Goal: Information Seeking & Learning: Learn about a topic

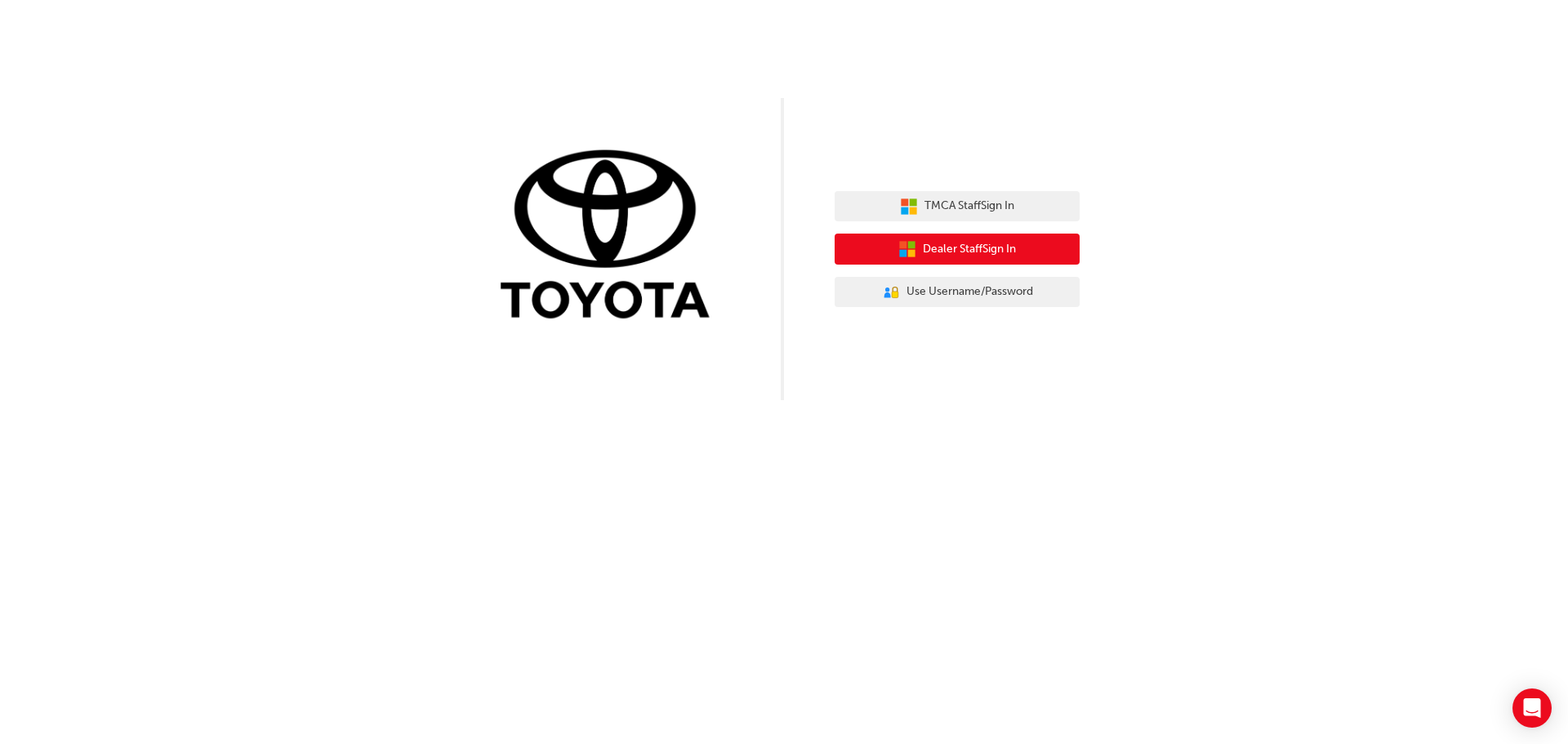
click at [969, 251] on span "Dealer Staff Sign In" at bounding box center [969, 249] width 93 height 19
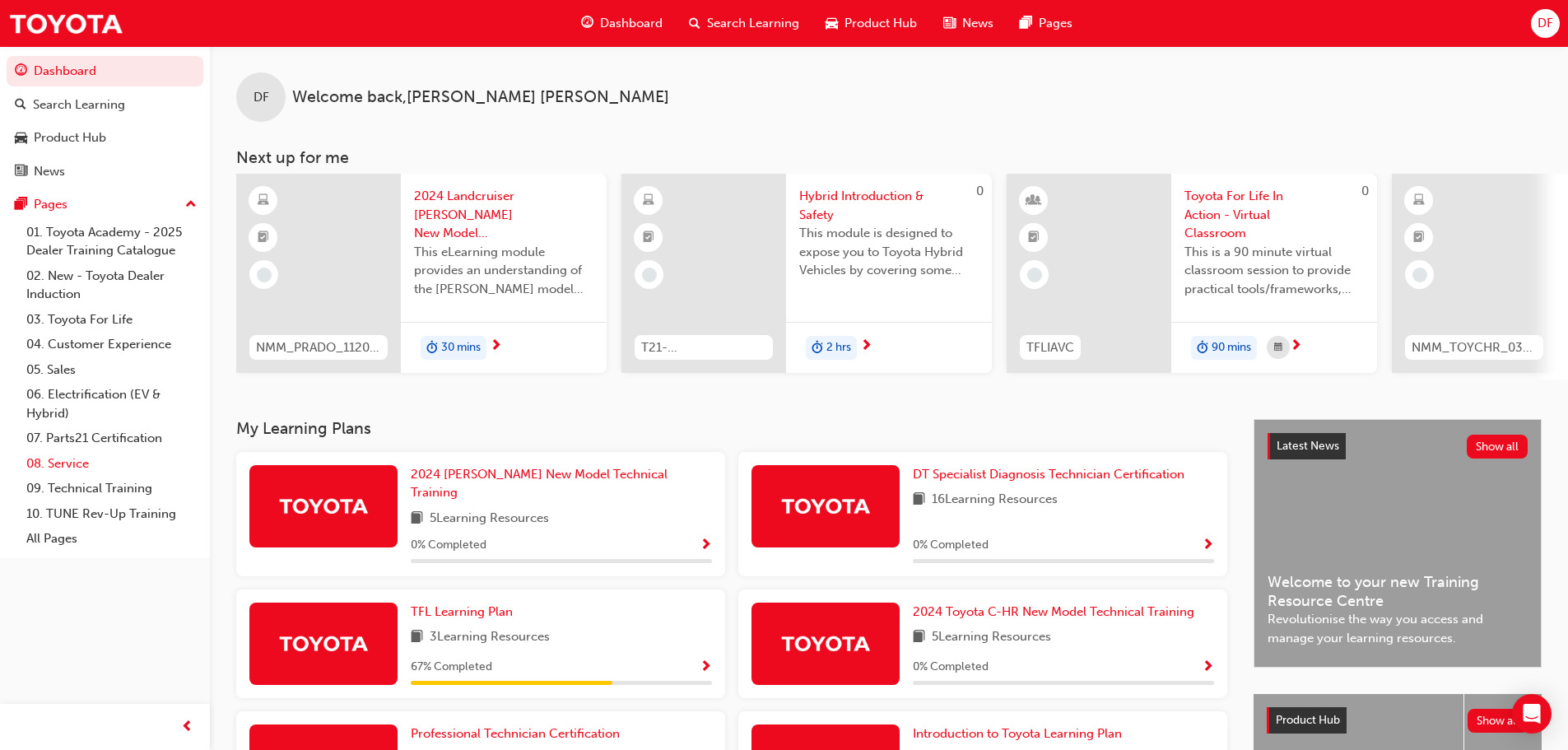
click at [67, 468] on link "08. Service" at bounding box center [111, 464] width 184 height 26
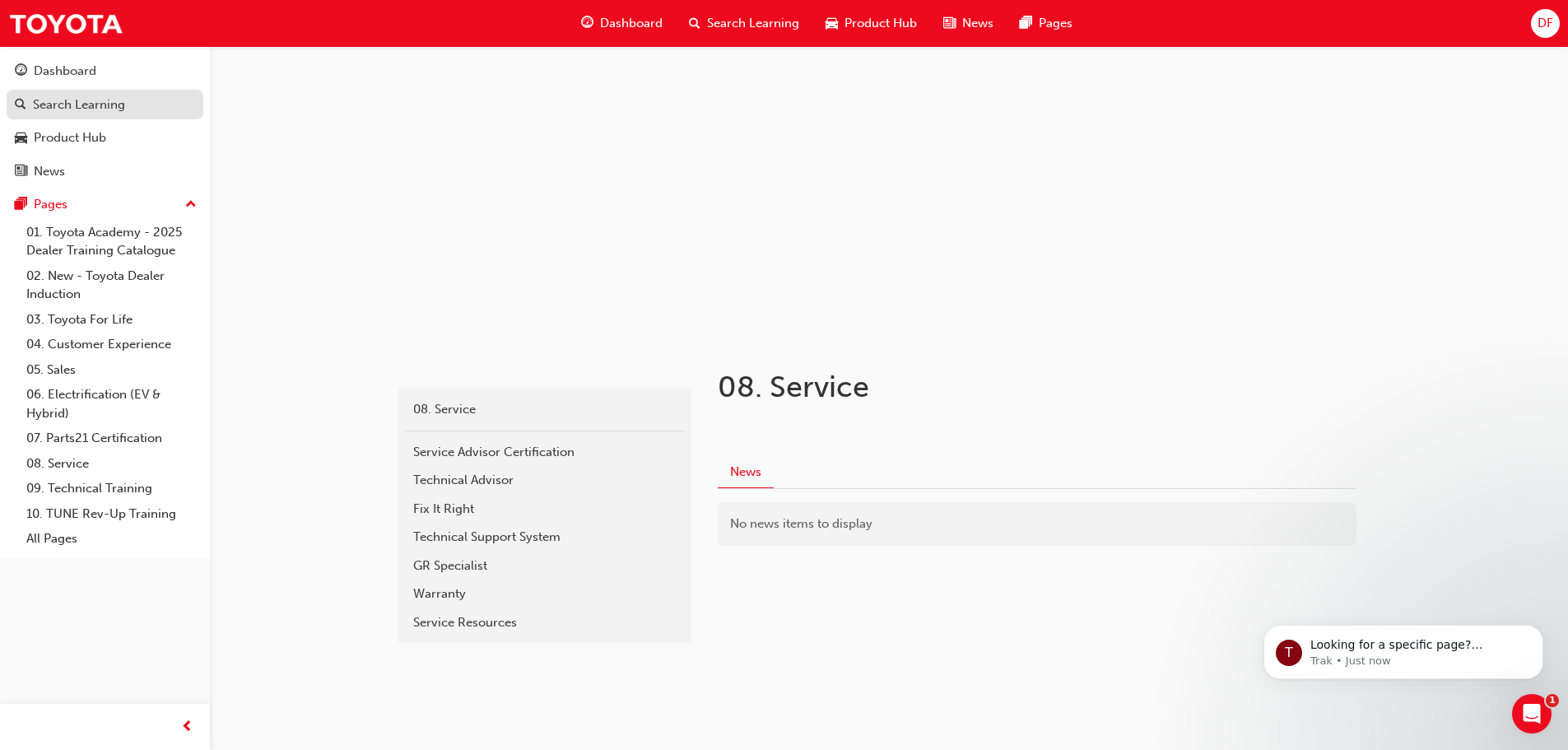
click at [66, 99] on div "Search Learning" at bounding box center [78, 104] width 92 height 19
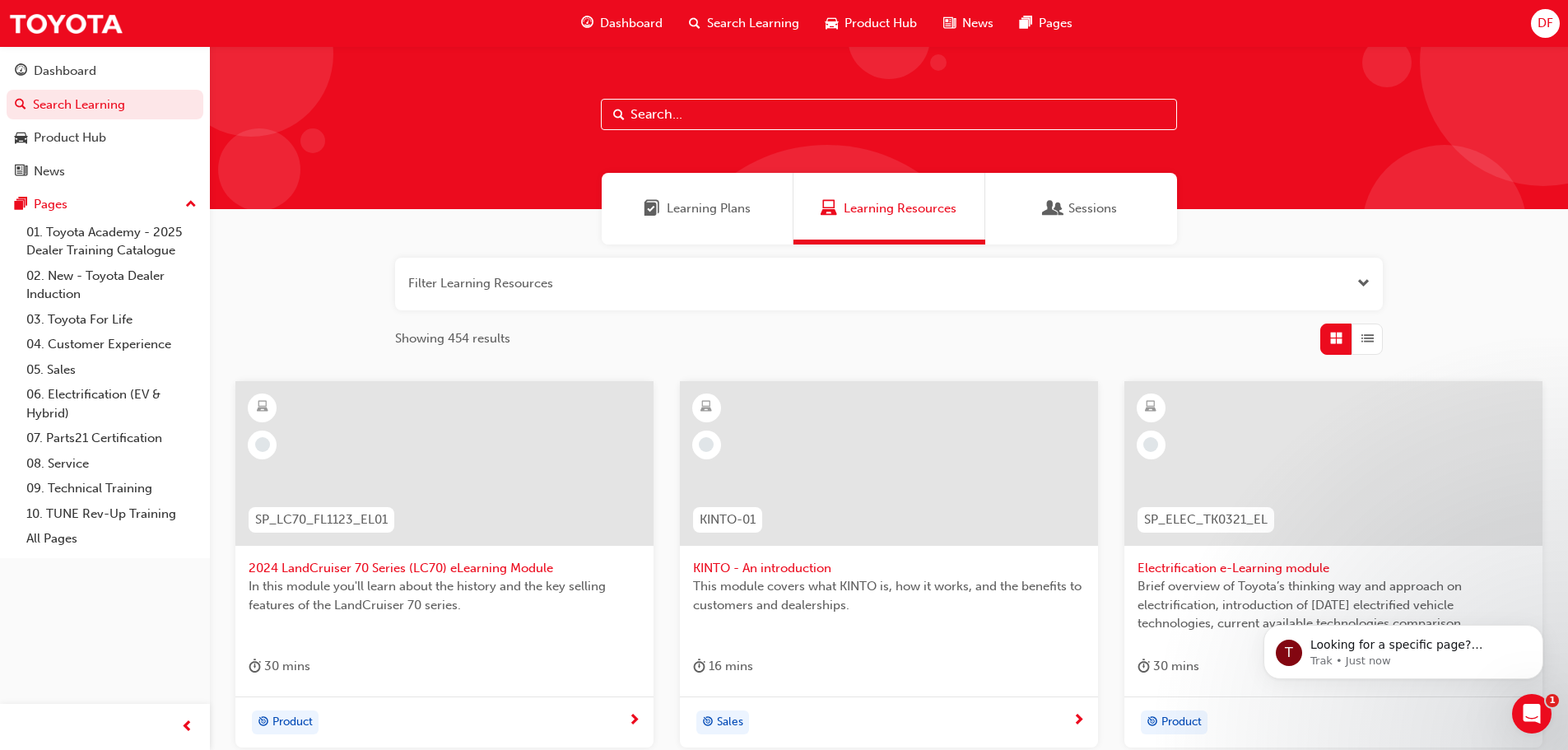
click at [704, 207] on span "Learning Plans" at bounding box center [709, 209] width 84 height 19
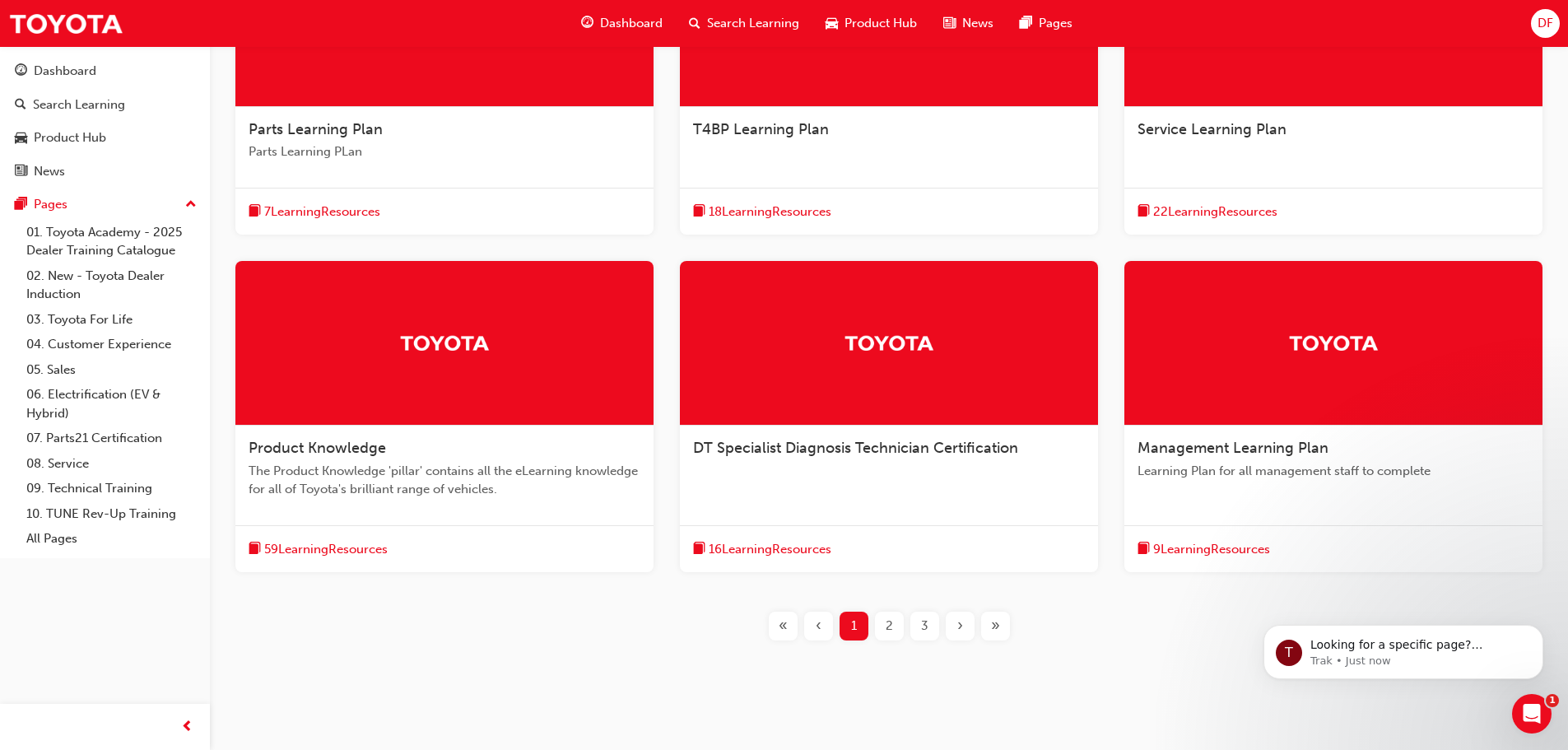
scroll to position [463, 0]
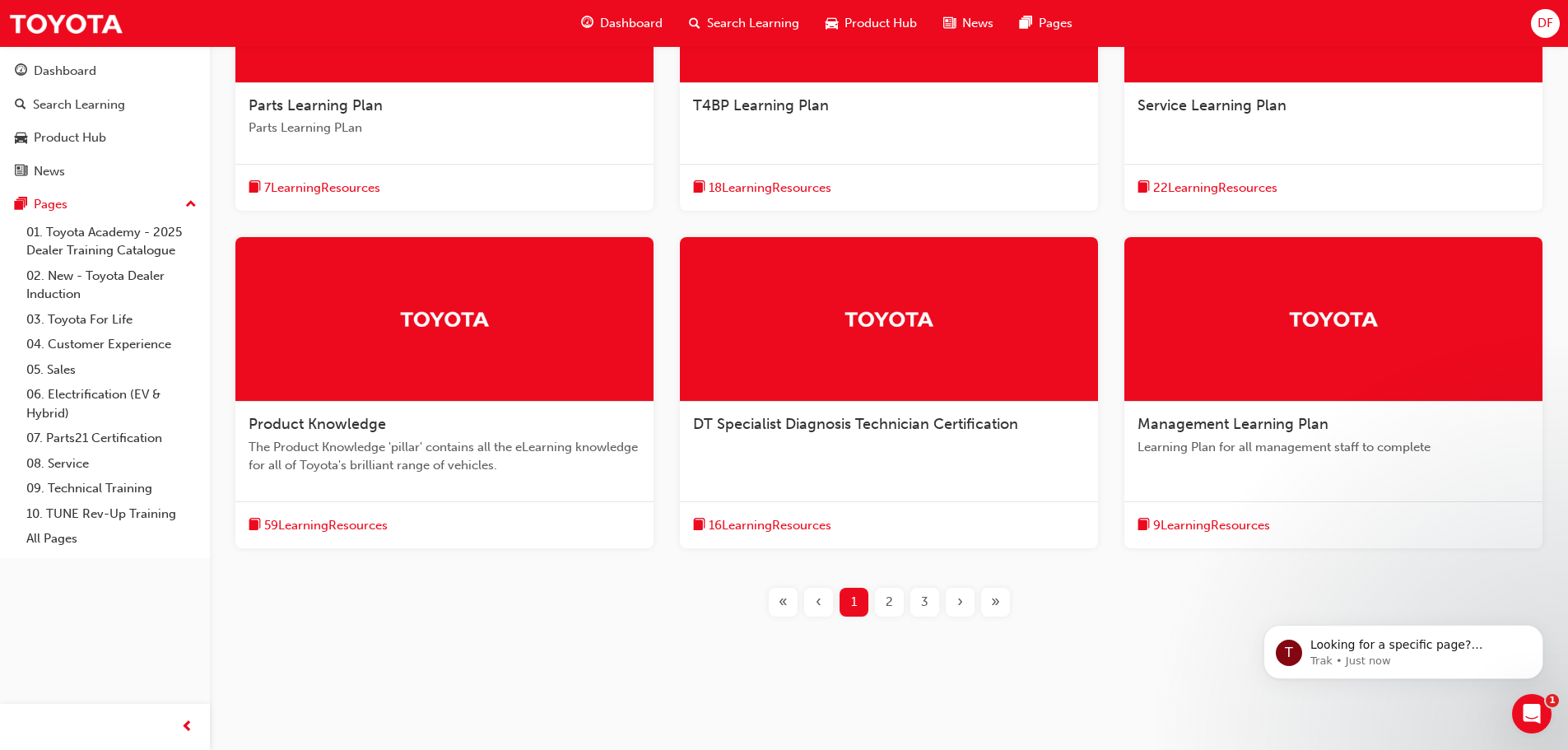
click at [888, 606] on span "2" at bounding box center [890, 602] width 7 height 19
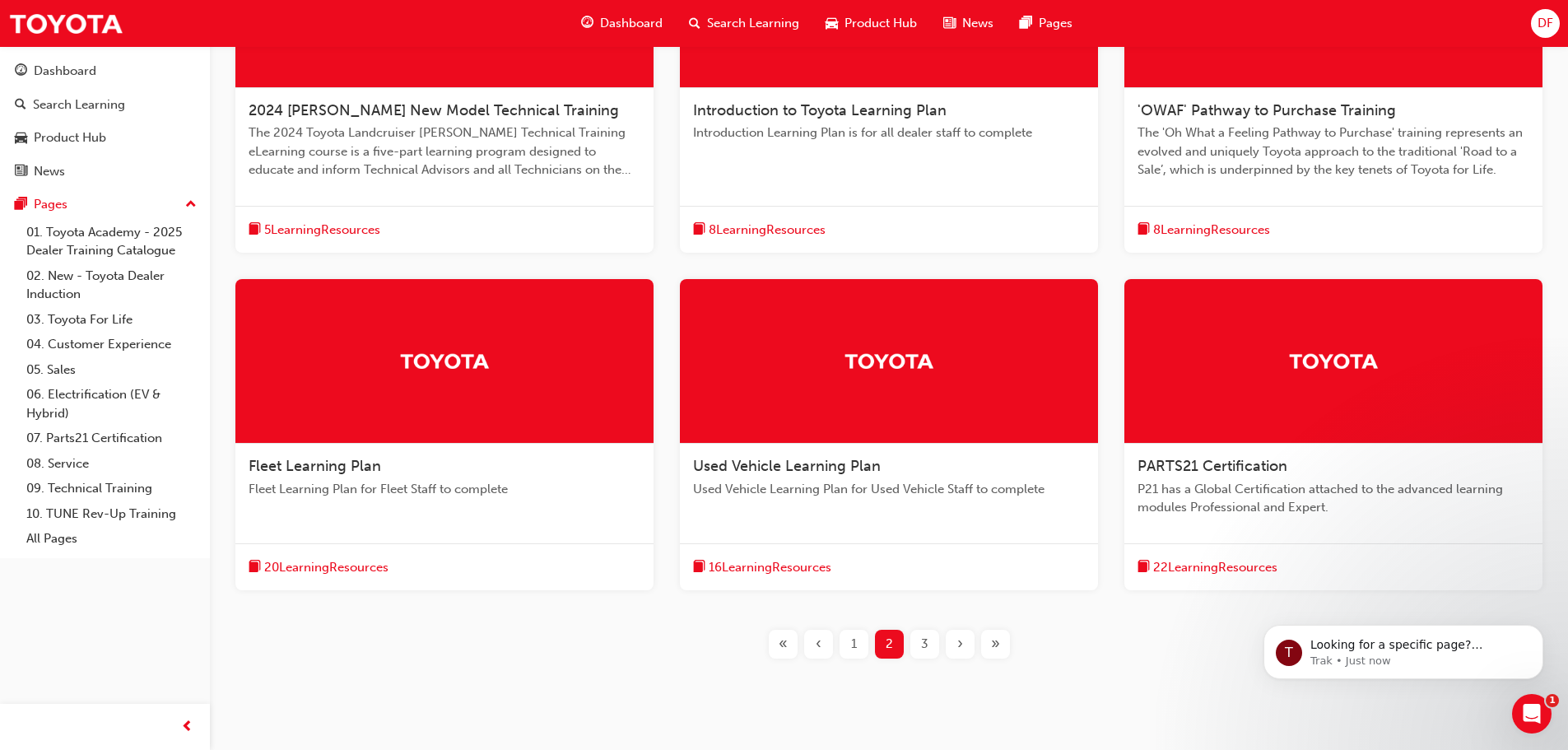
scroll to position [463, 0]
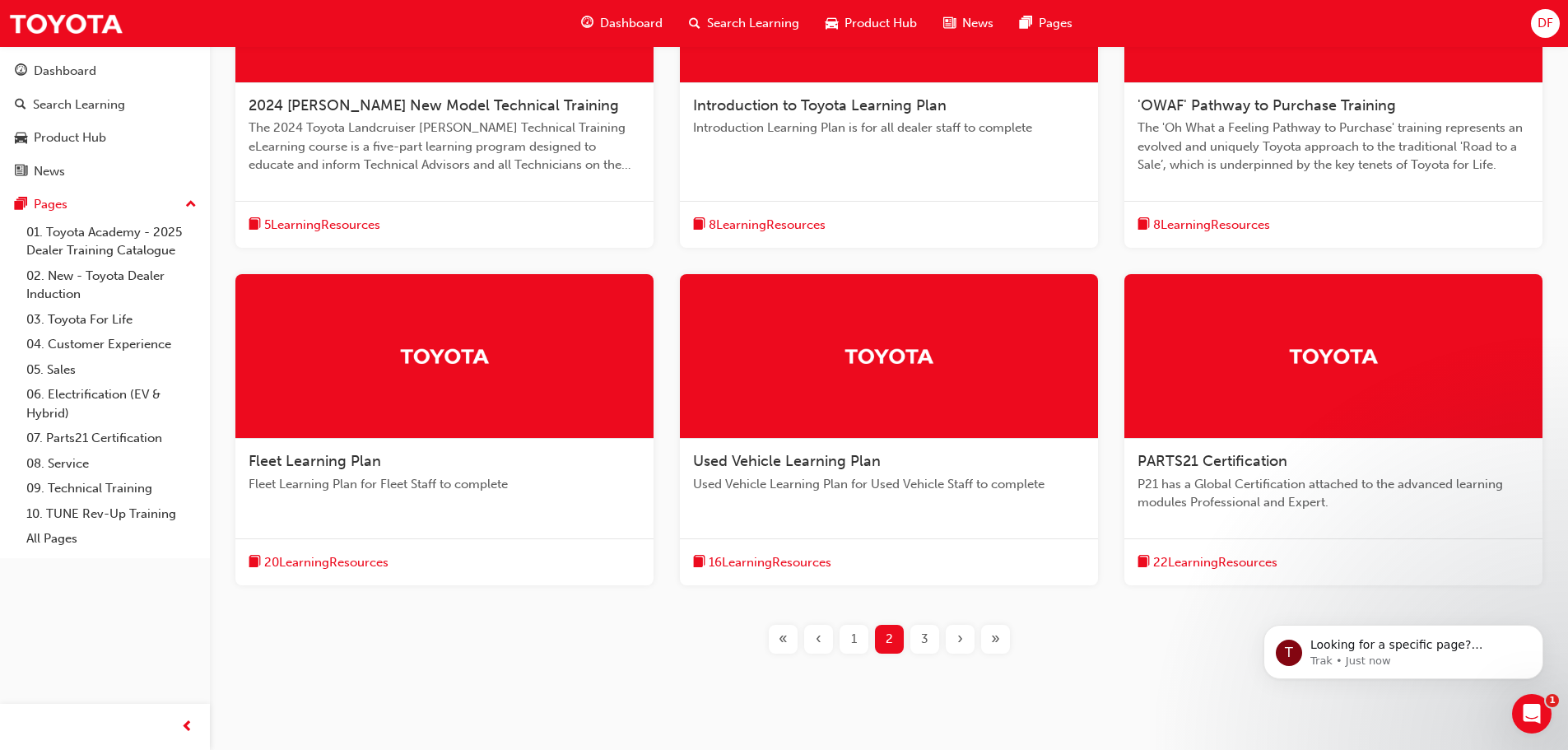
click at [917, 641] on div "3" at bounding box center [925, 639] width 29 height 29
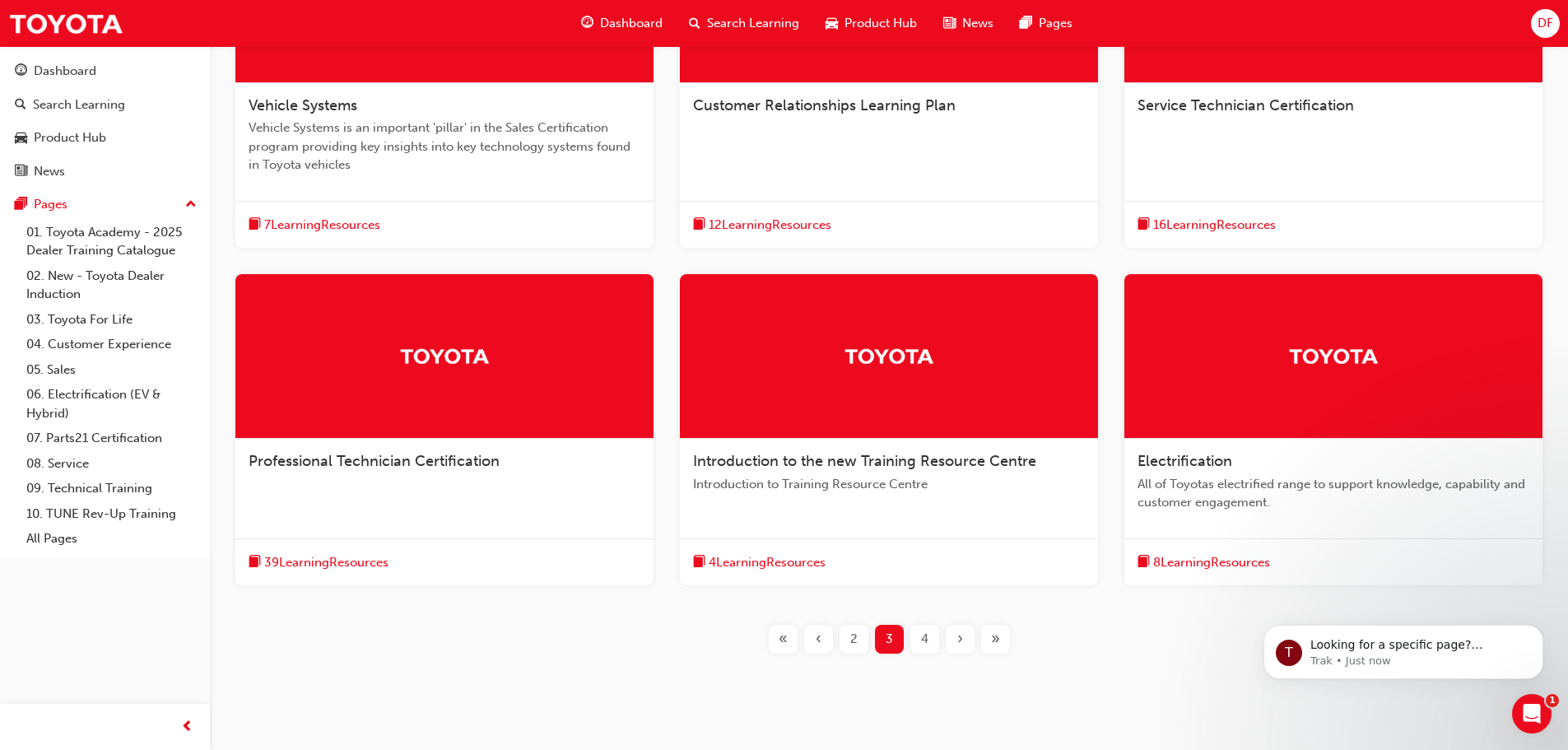
click at [1324, 114] on div "Service Technician Certification" at bounding box center [1334, 106] width 392 height 20
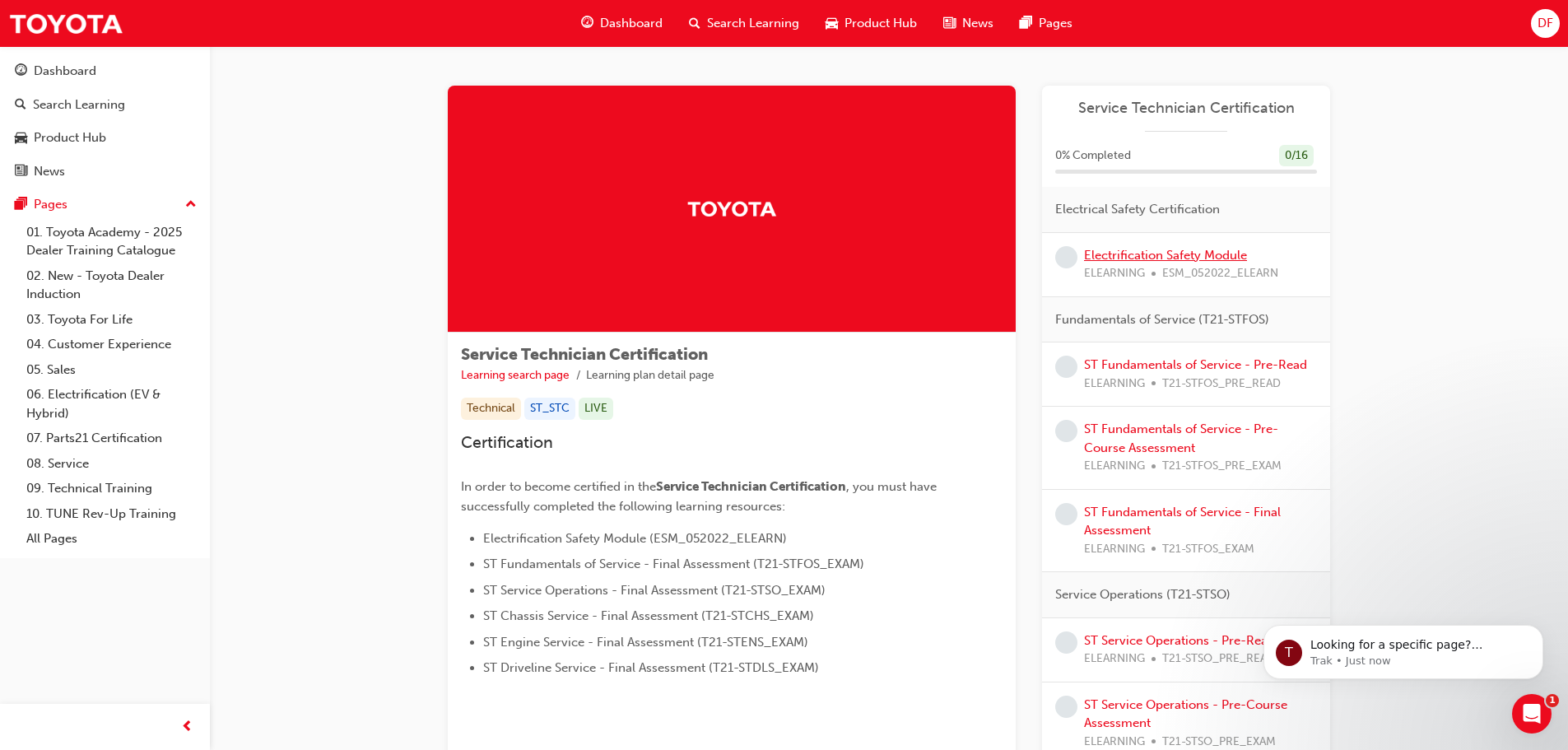
click at [1164, 253] on link "Electrification Safety Module" at bounding box center [1165, 255] width 163 height 15
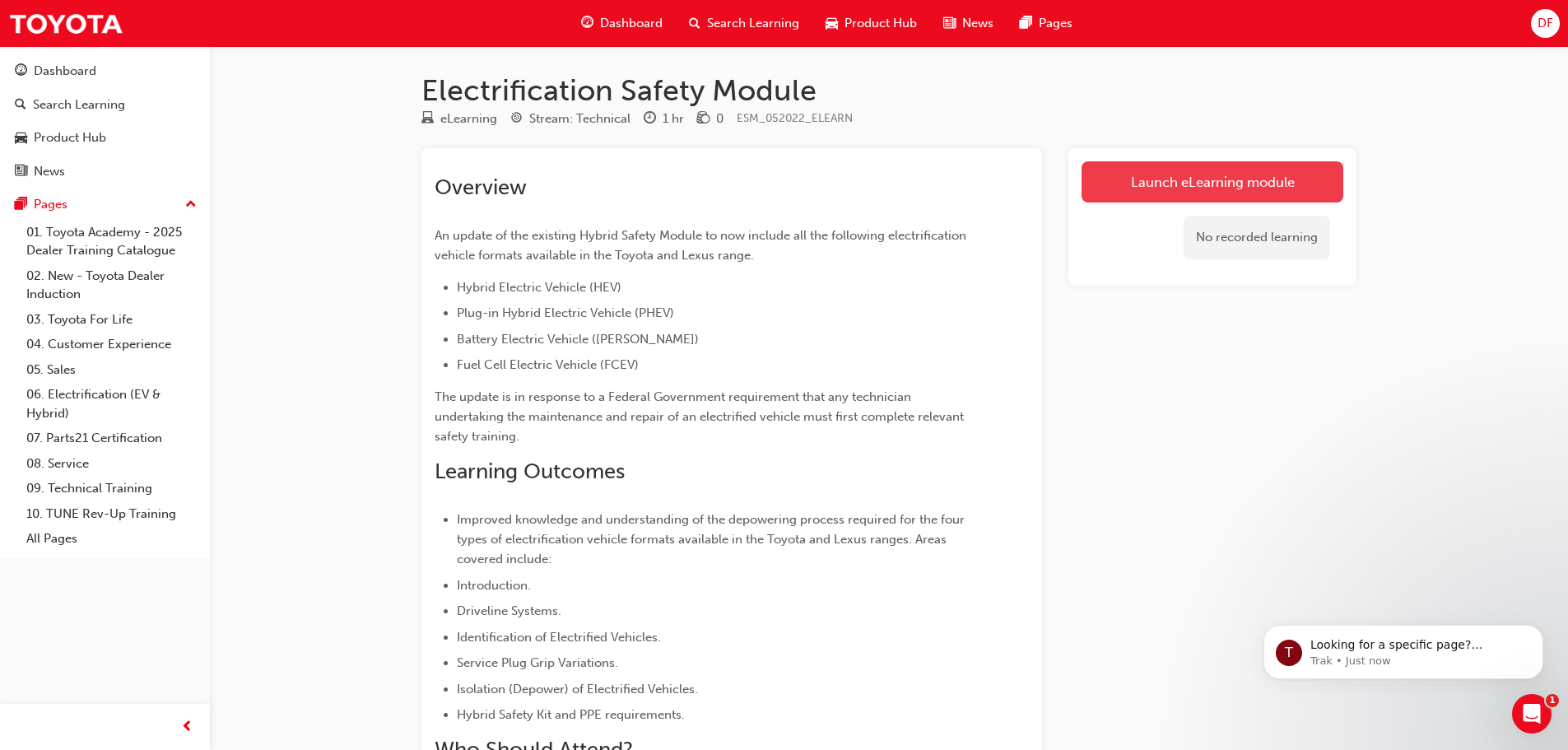
click at [1189, 177] on link "Launch eLearning module" at bounding box center [1213, 182] width 262 height 41
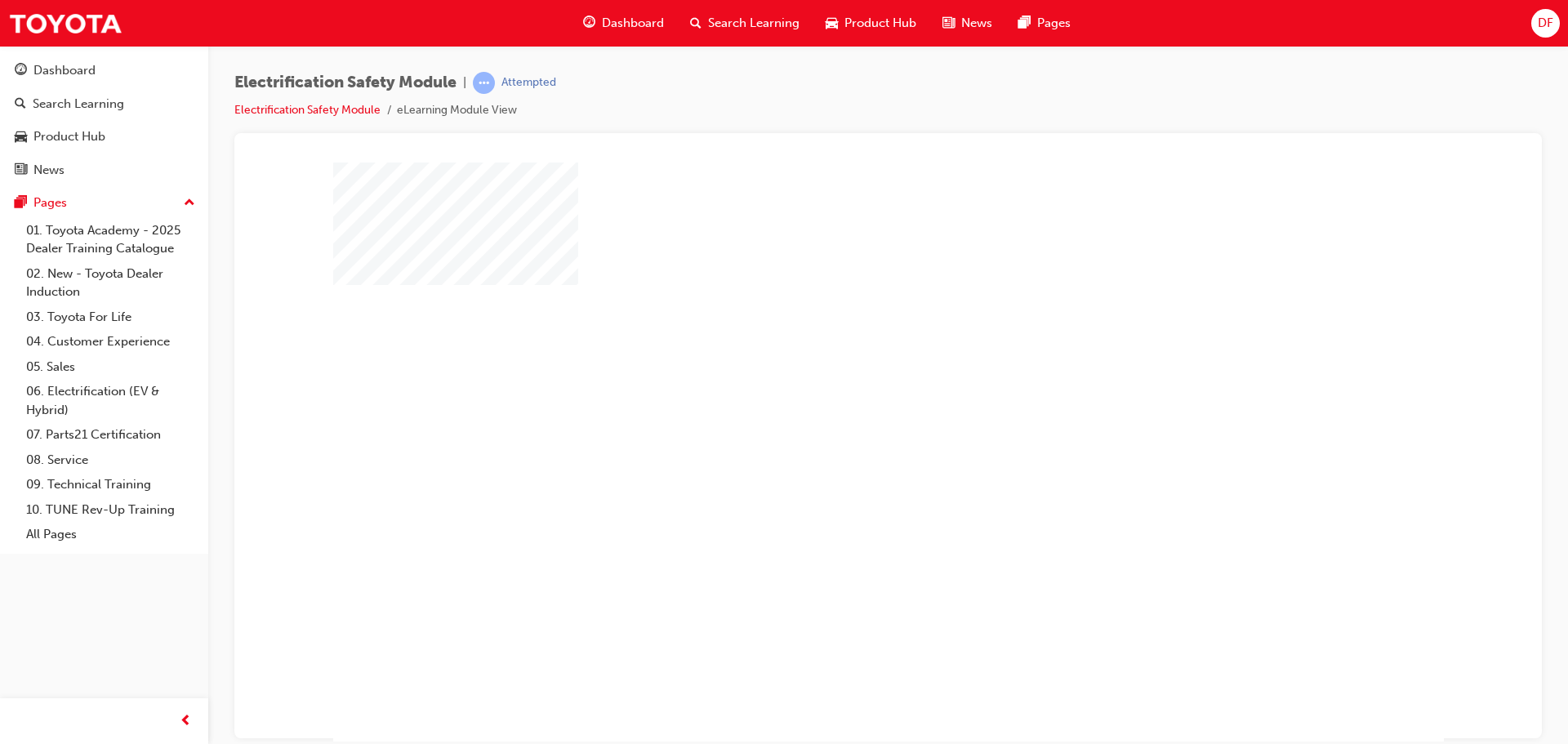
click at [841, 404] on div "play" at bounding box center [841, 404] width 0 height 0
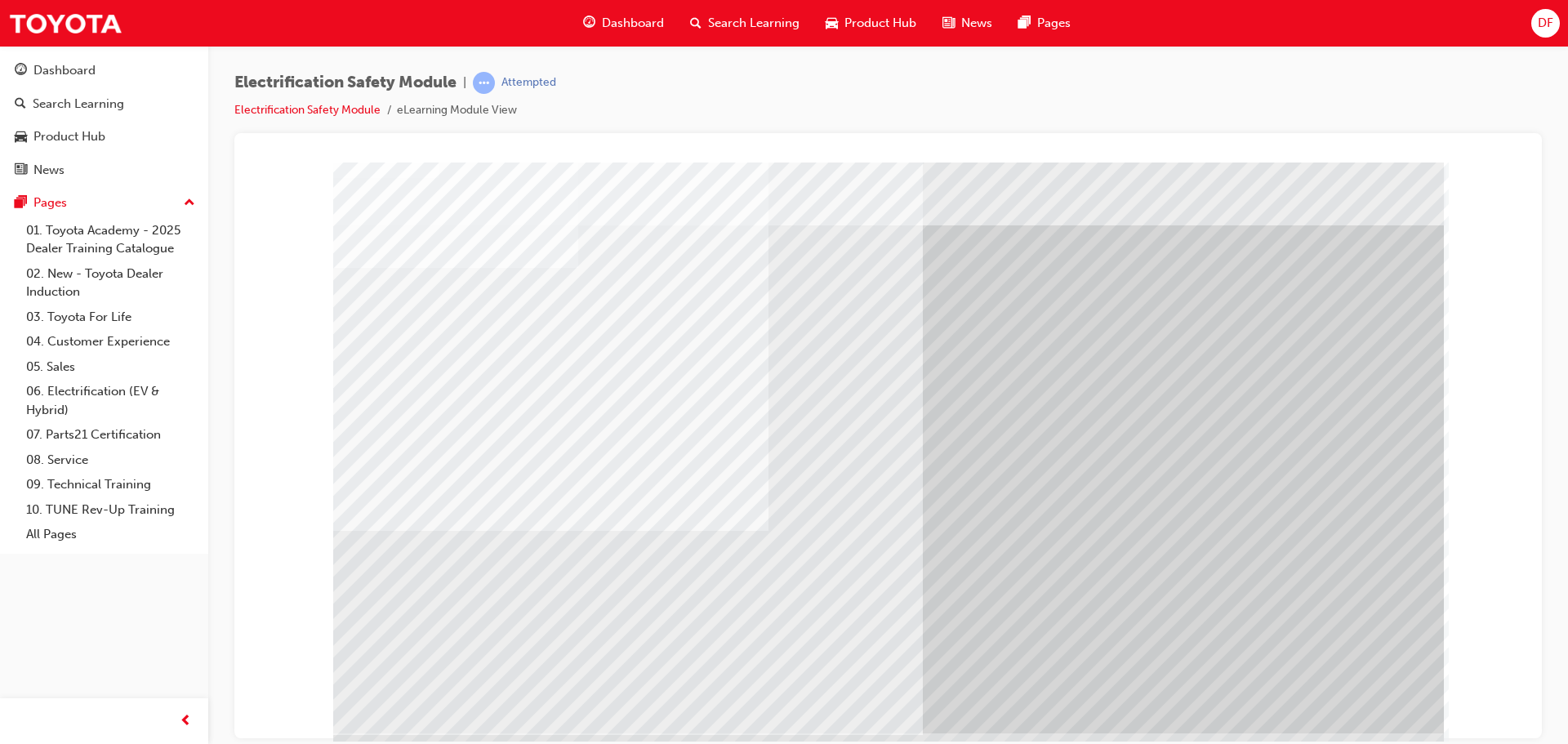
scroll to position [34, 0]
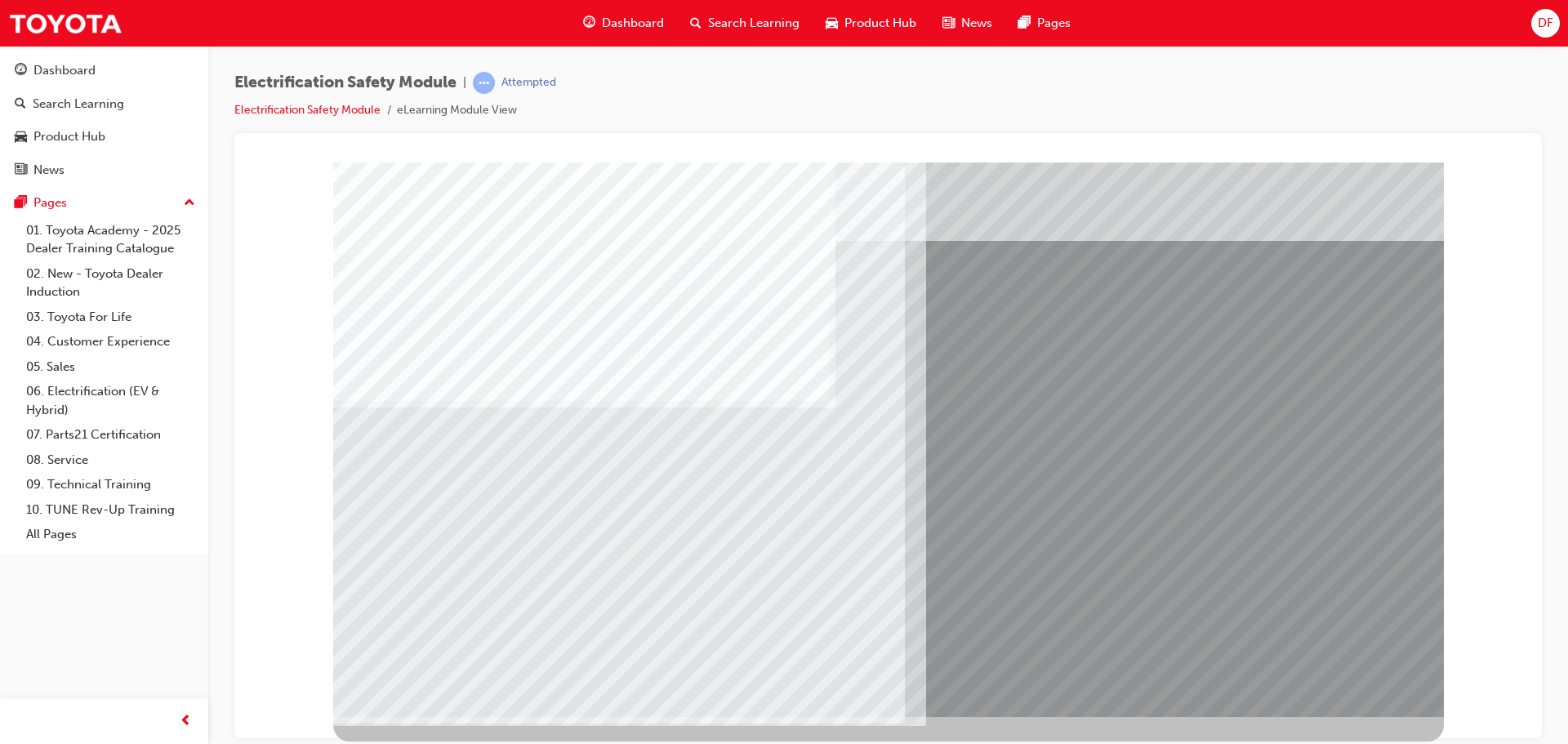
scroll to position [0, 0]
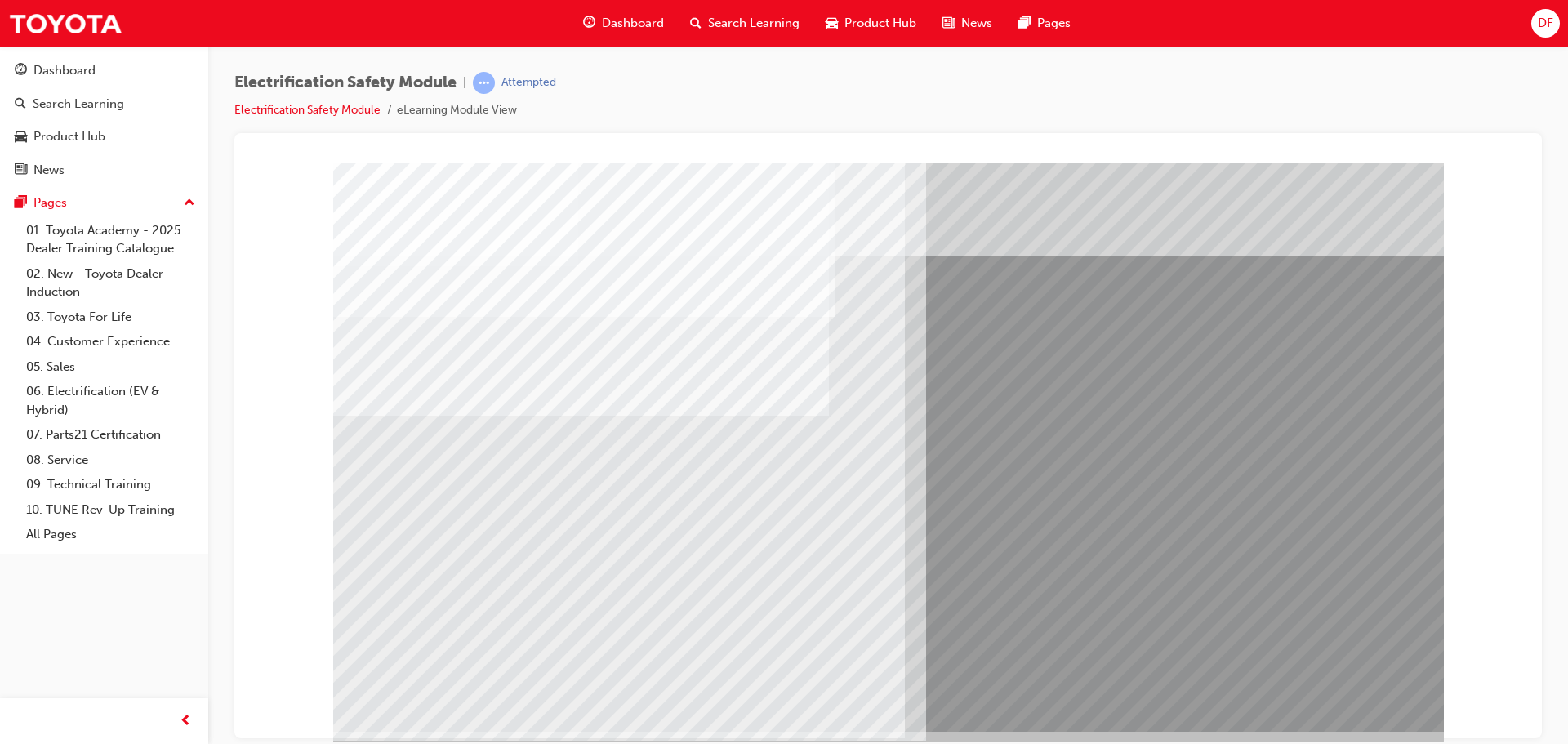
scroll to position [34, 0]
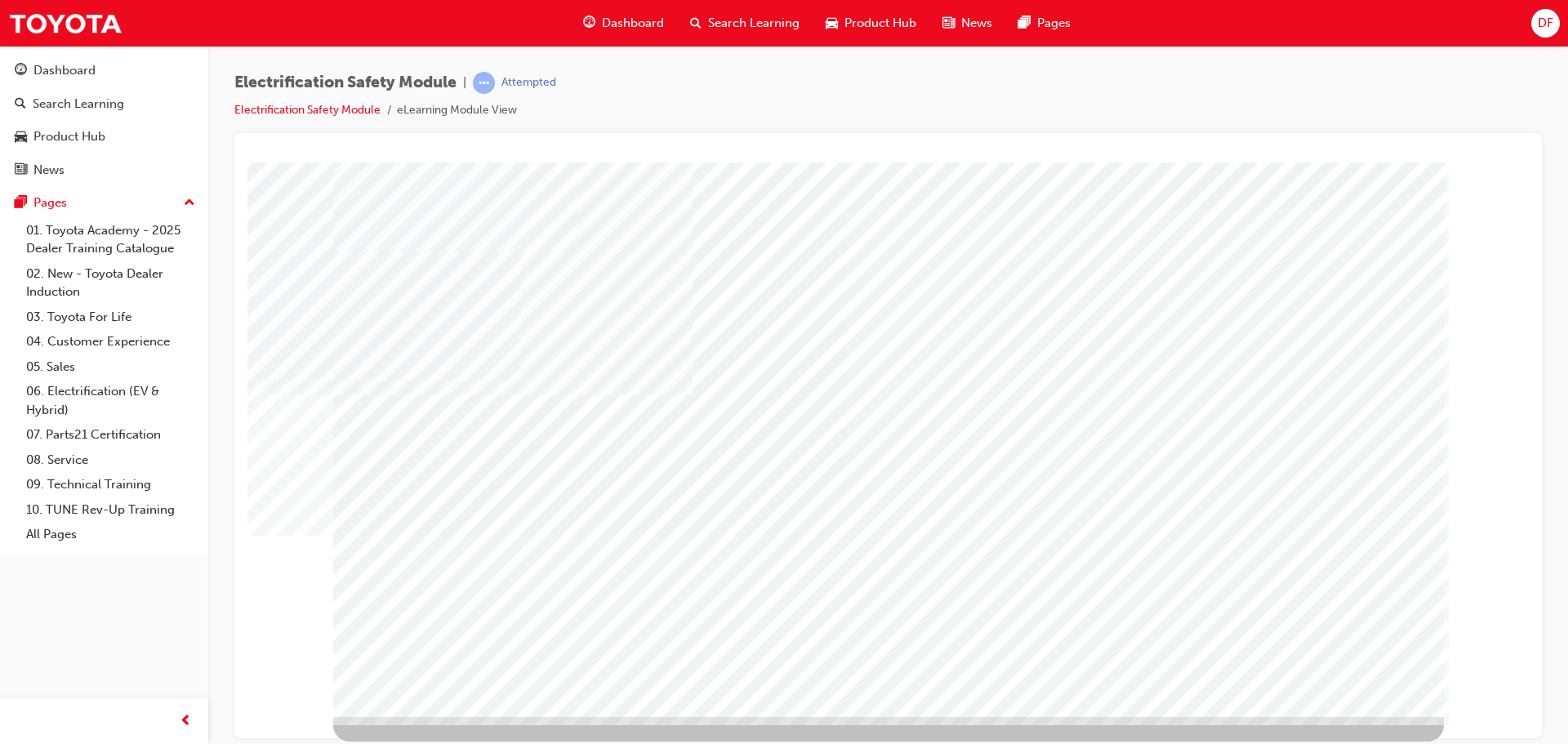
scroll to position [0, 0]
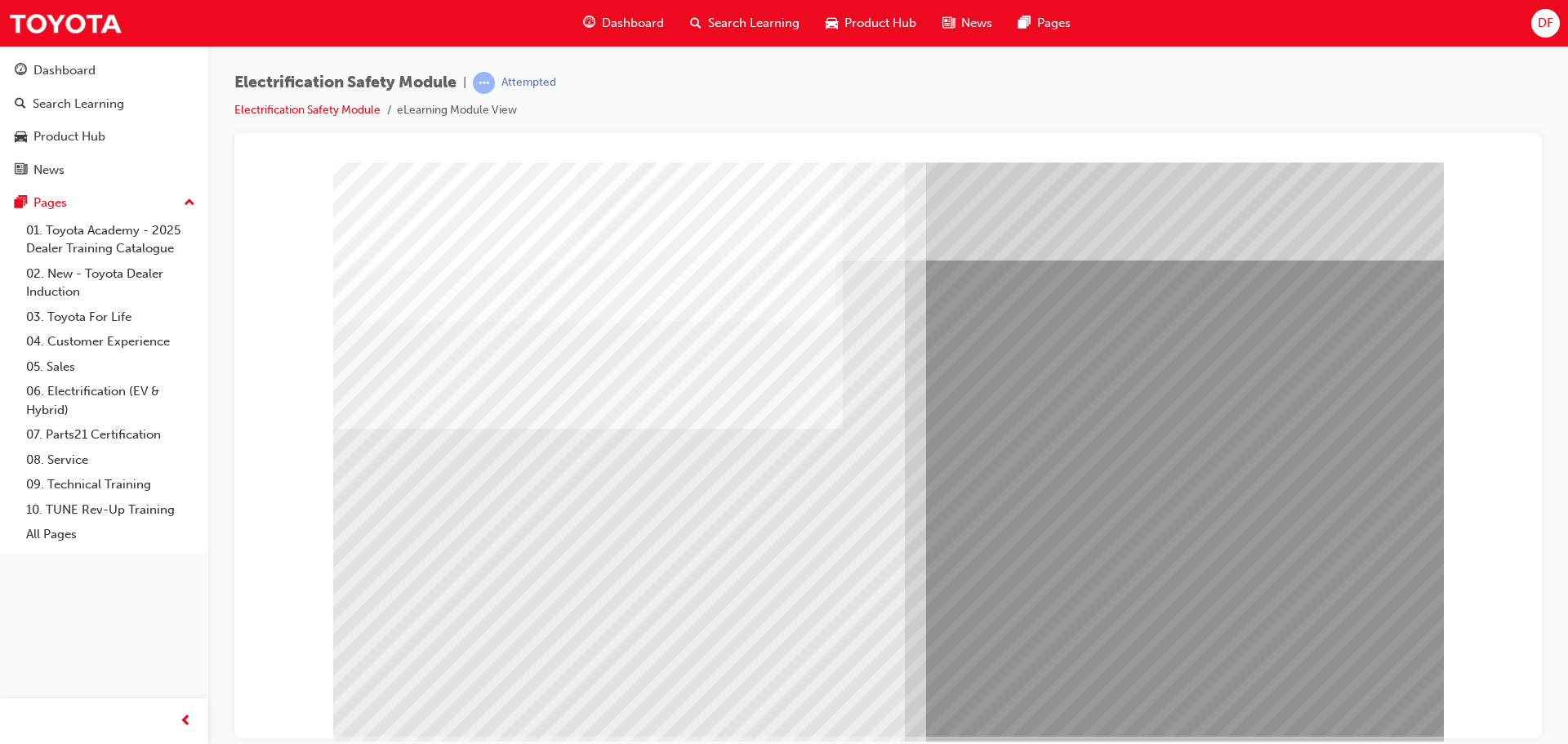
scroll to position [34, 0]
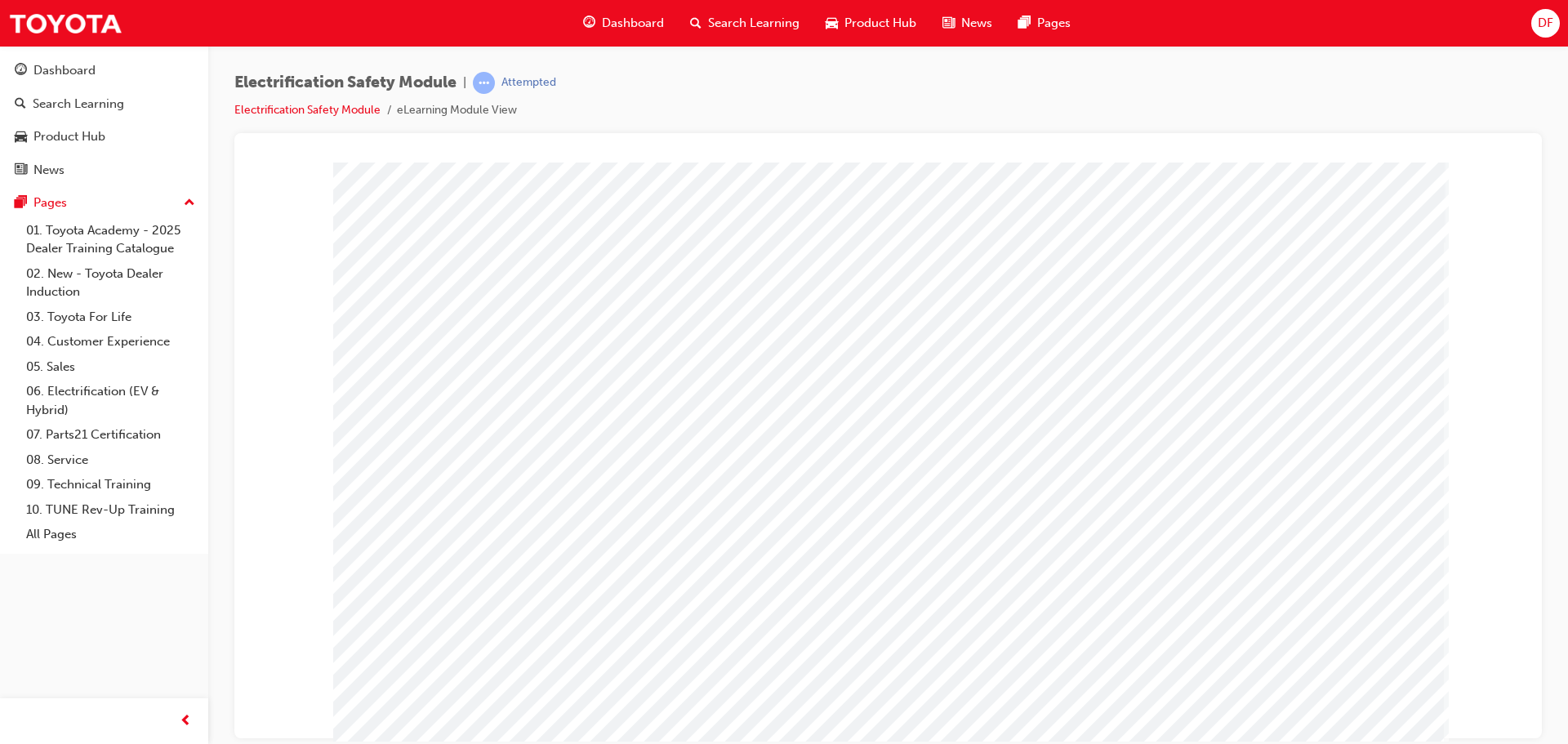
scroll to position [0, 0]
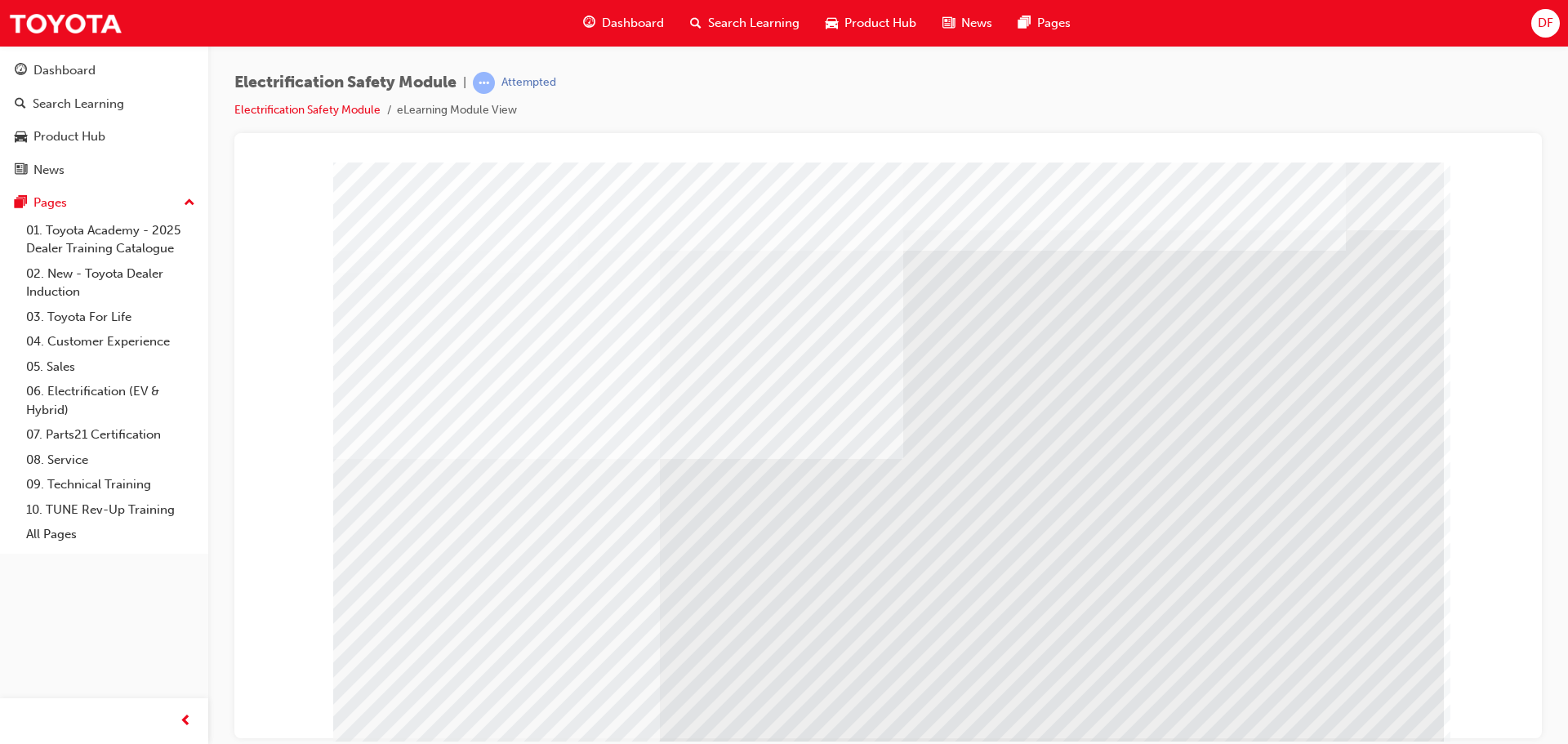
scroll to position [34, 0]
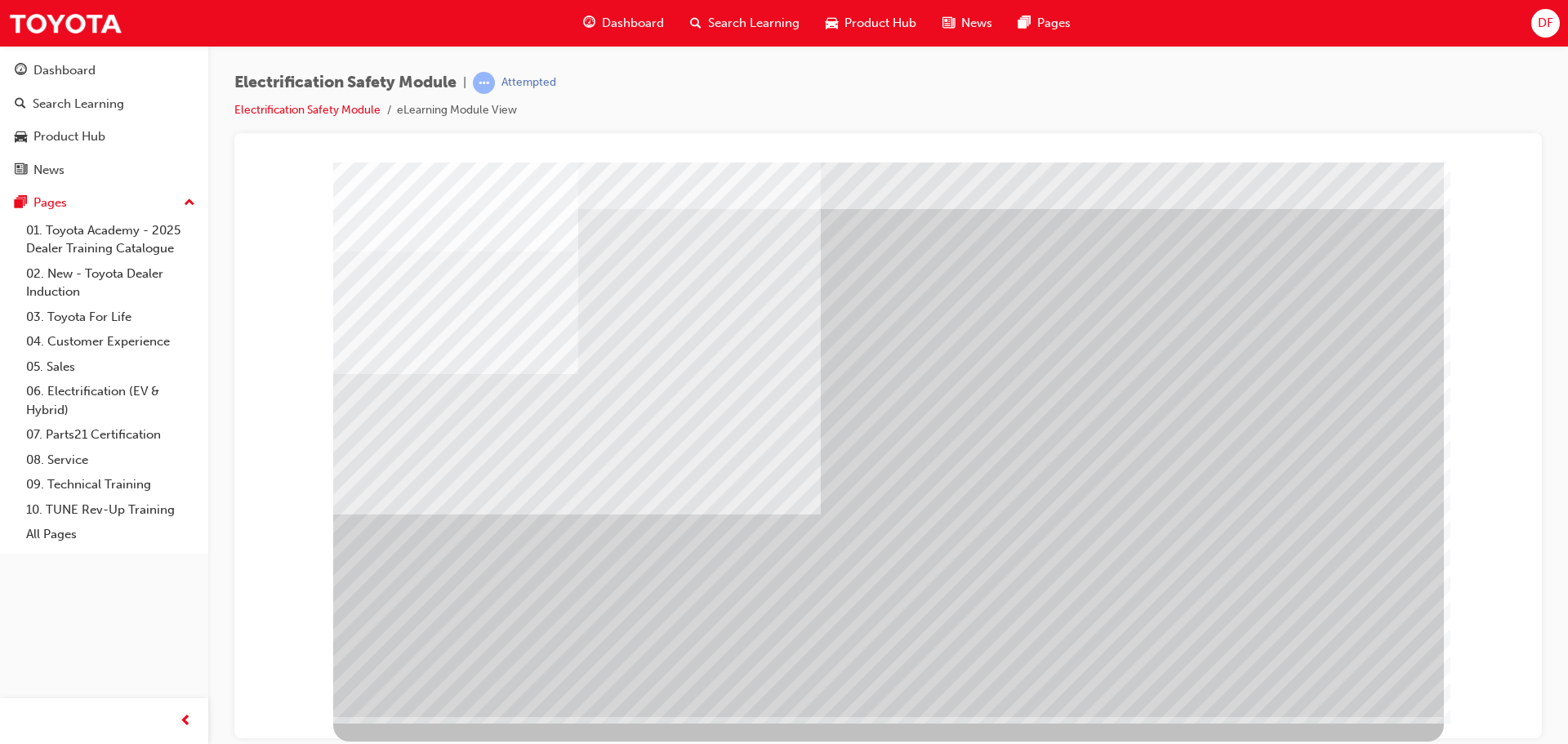
scroll to position [0, 0]
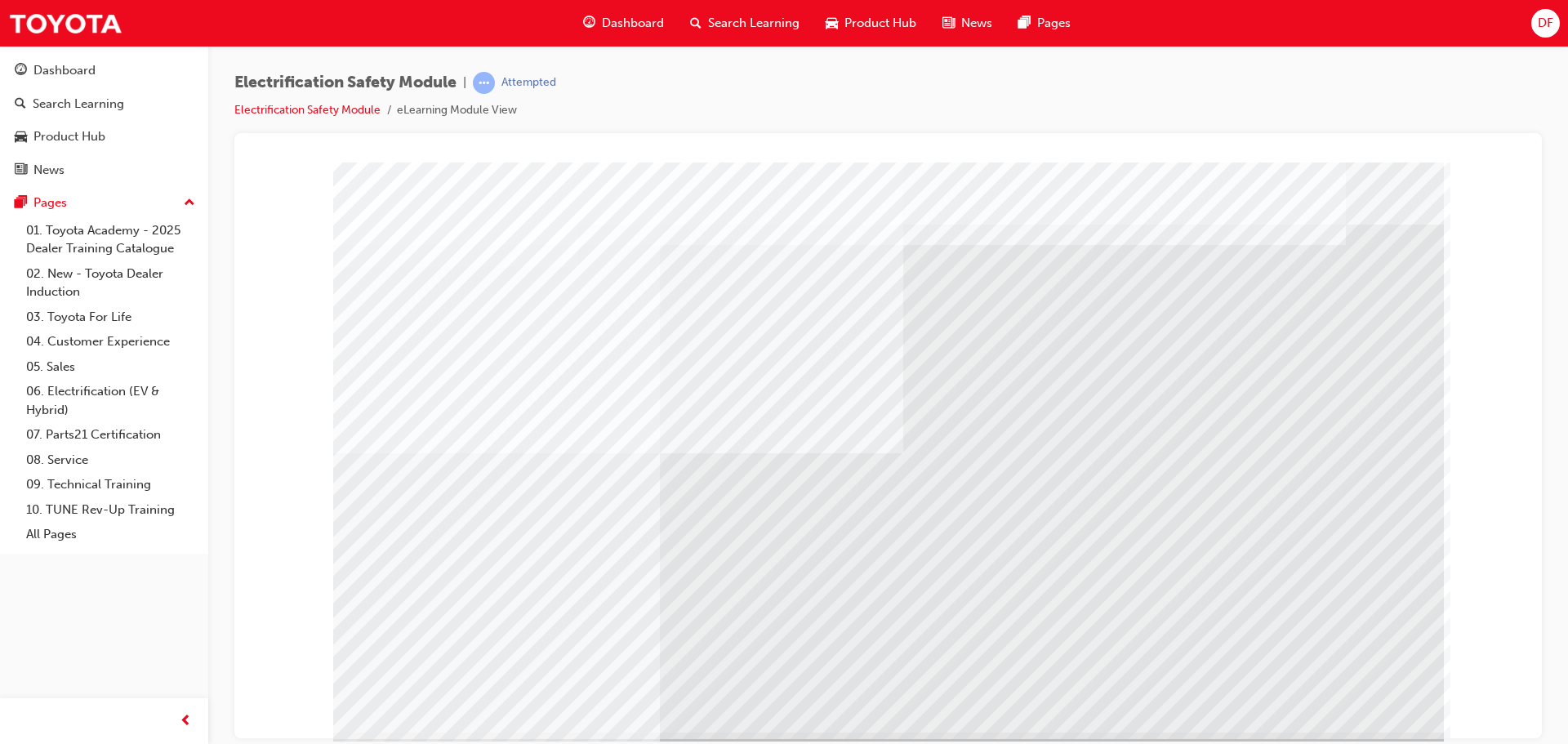
scroll to position [34, 0]
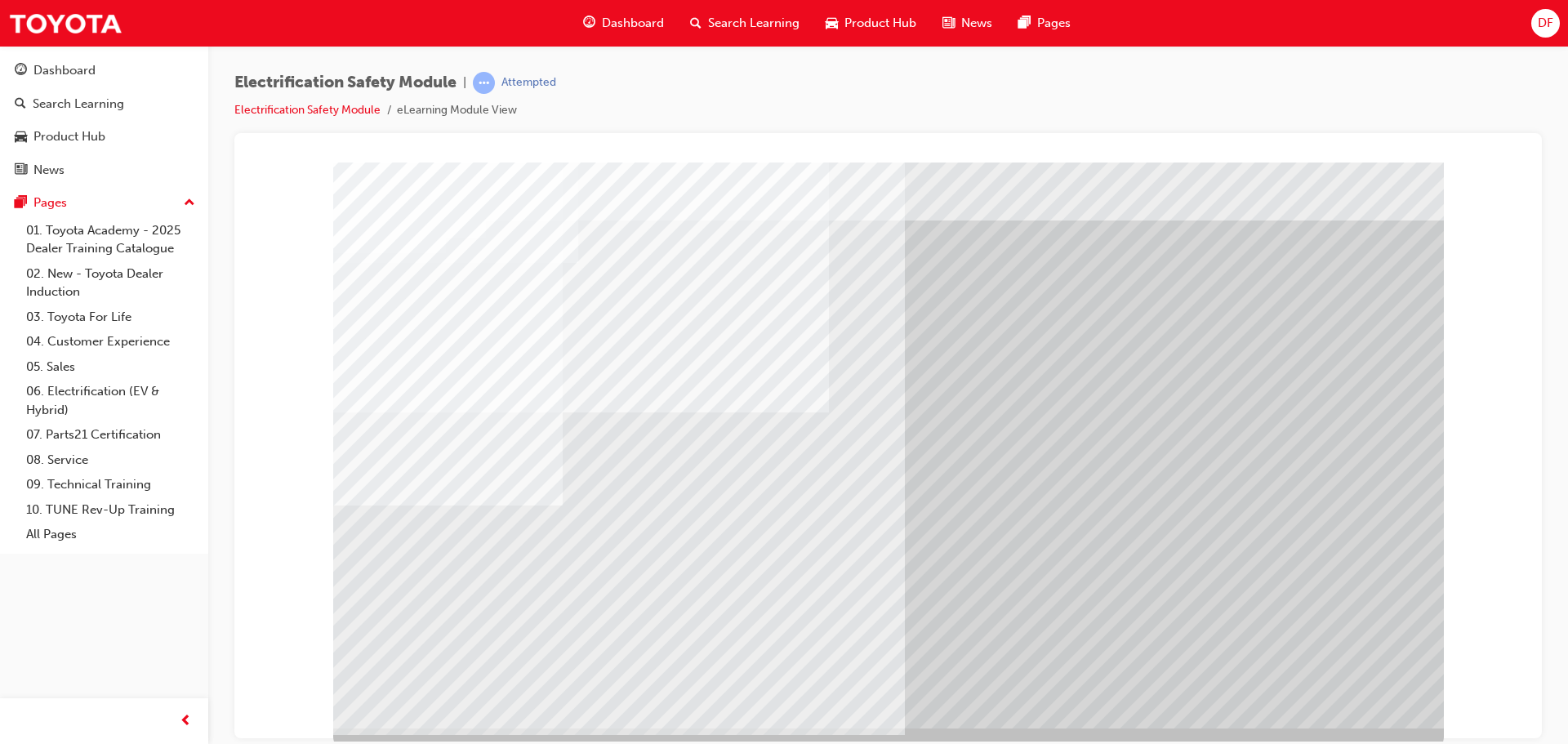
scroll to position [34, 0]
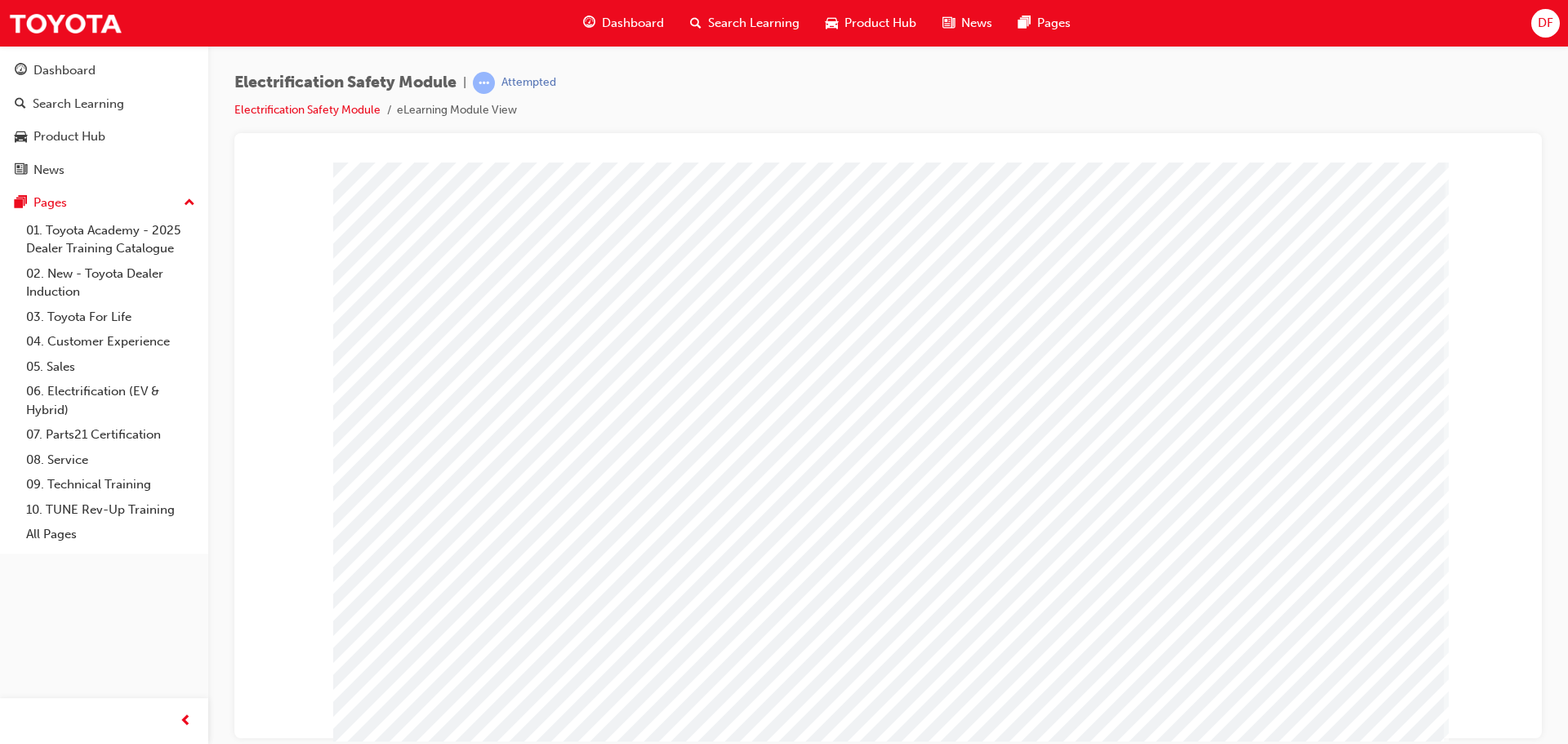
scroll to position [0, 0]
